Goal: Navigation & Orientation: Find specific page/section

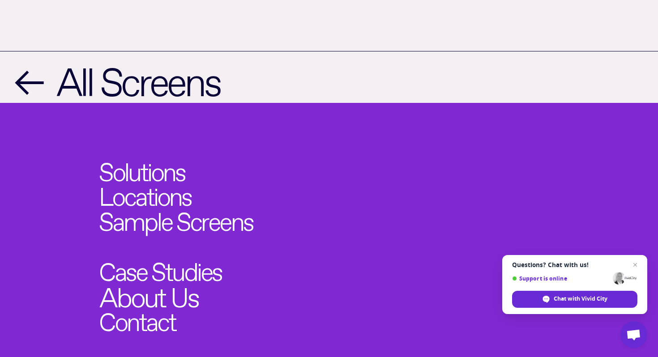
scroll to position [1099, 0]
click at [170, 280] on link "About Us" at bounding box center [148, 293] width 99 height 27
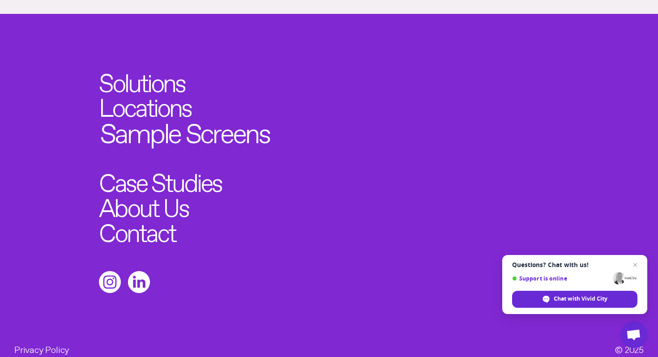
scroll to position [567, 0]
click at [208, 122] on link "Sample Screens" at bounding box center [184, 129] width 170 height 27
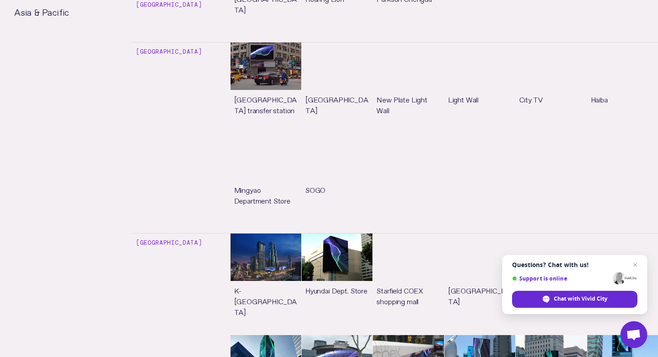
scroll to position [2426, 0]
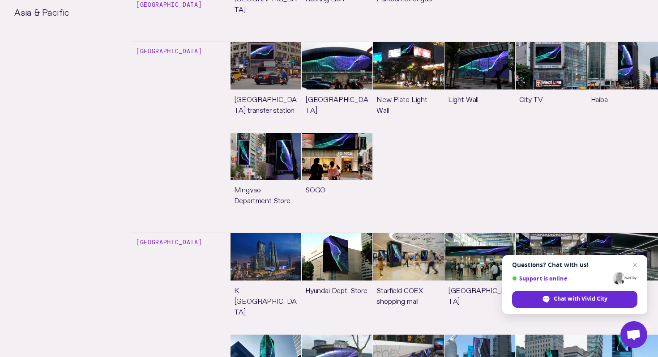
click at [292, 233] on link "See more" at bounding box center [266, 283] width 71 height 101
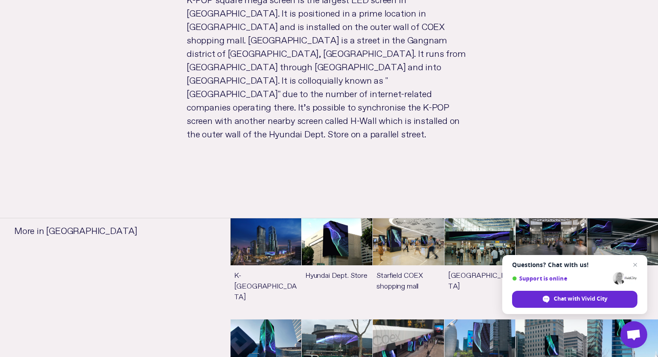
click at [305, 219] on link "See more" at bounding box center [337, 269] width 71 height 101
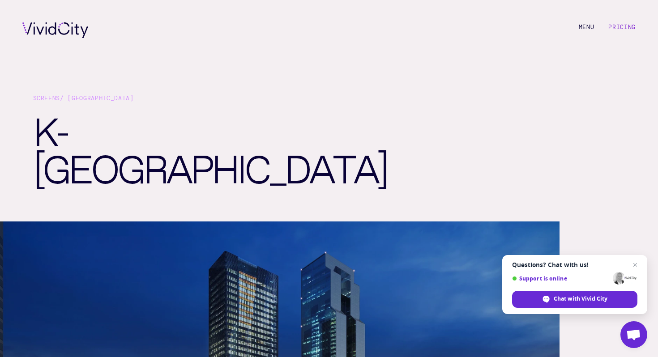
scroll to position [589, 0]
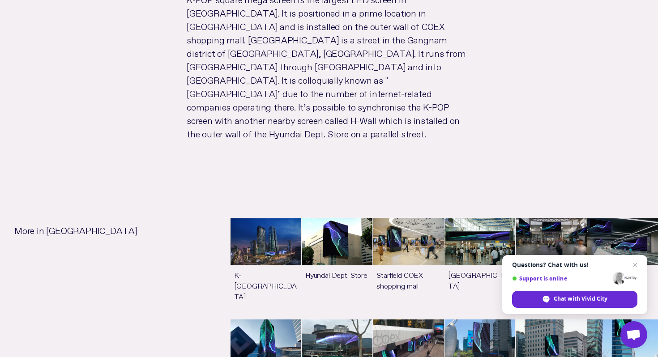
click at [273, 219] on link "See more" at bounding box center [266, 269] width 71 height 101
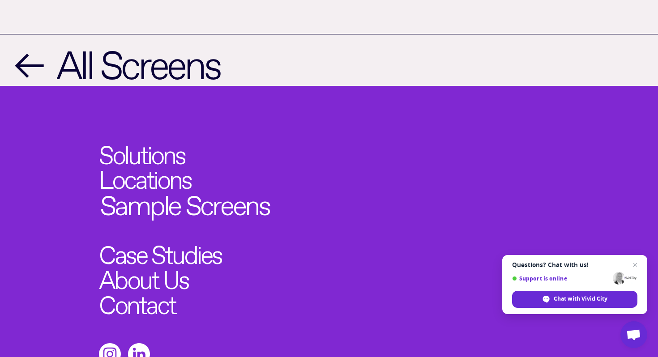
scroll to position [1117, 0]
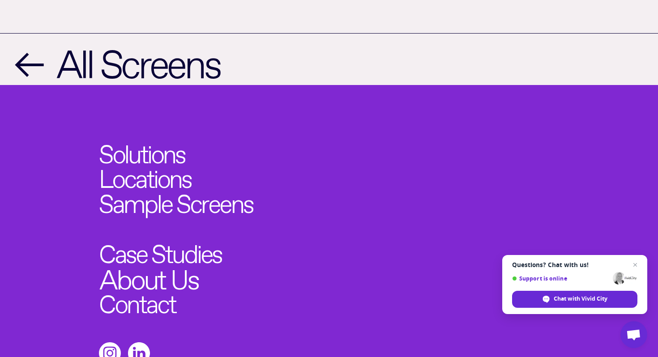
click at [166, 262] on link "About Us" at bounding box center [148, 275] width 99 height 27
